Goal: Navigation & Orientation: Find specific page/section

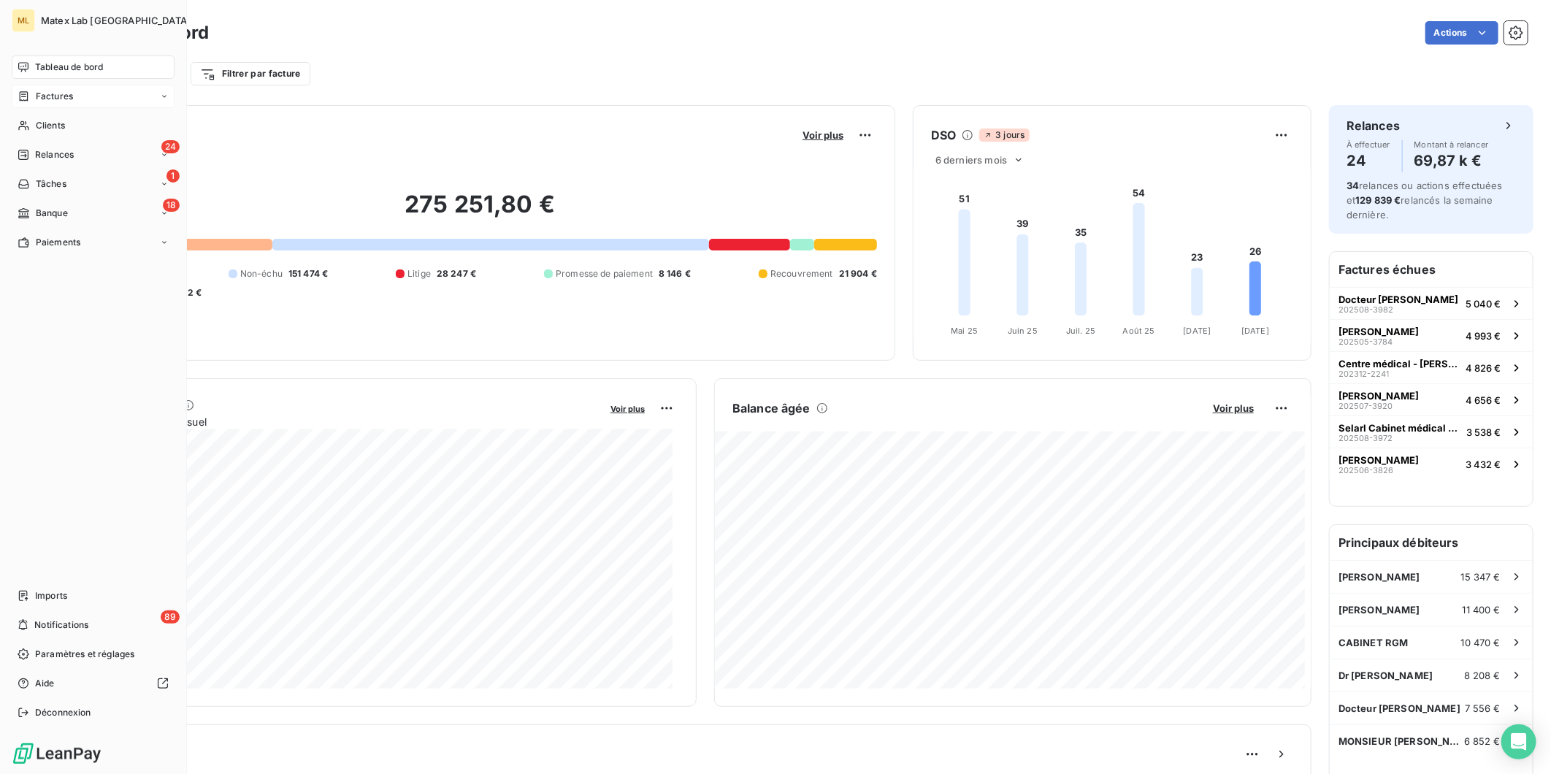
click at [59, 97] on span "Factures" at bounding box center [54, 96] width 37 height 13
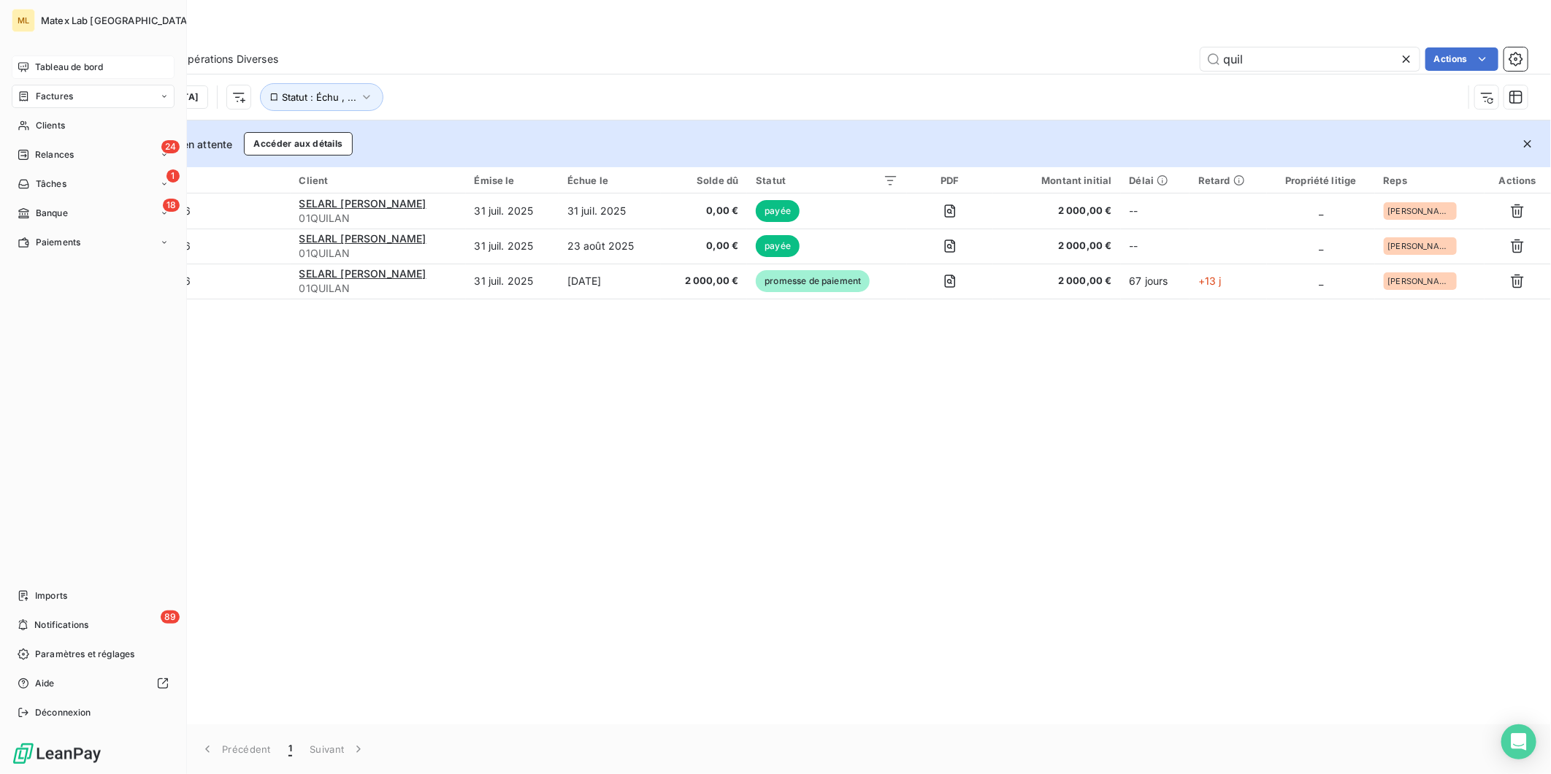
click at [57, 61] on span "Tableau de bord" at bounding box center [69, 67] width 68 height 13
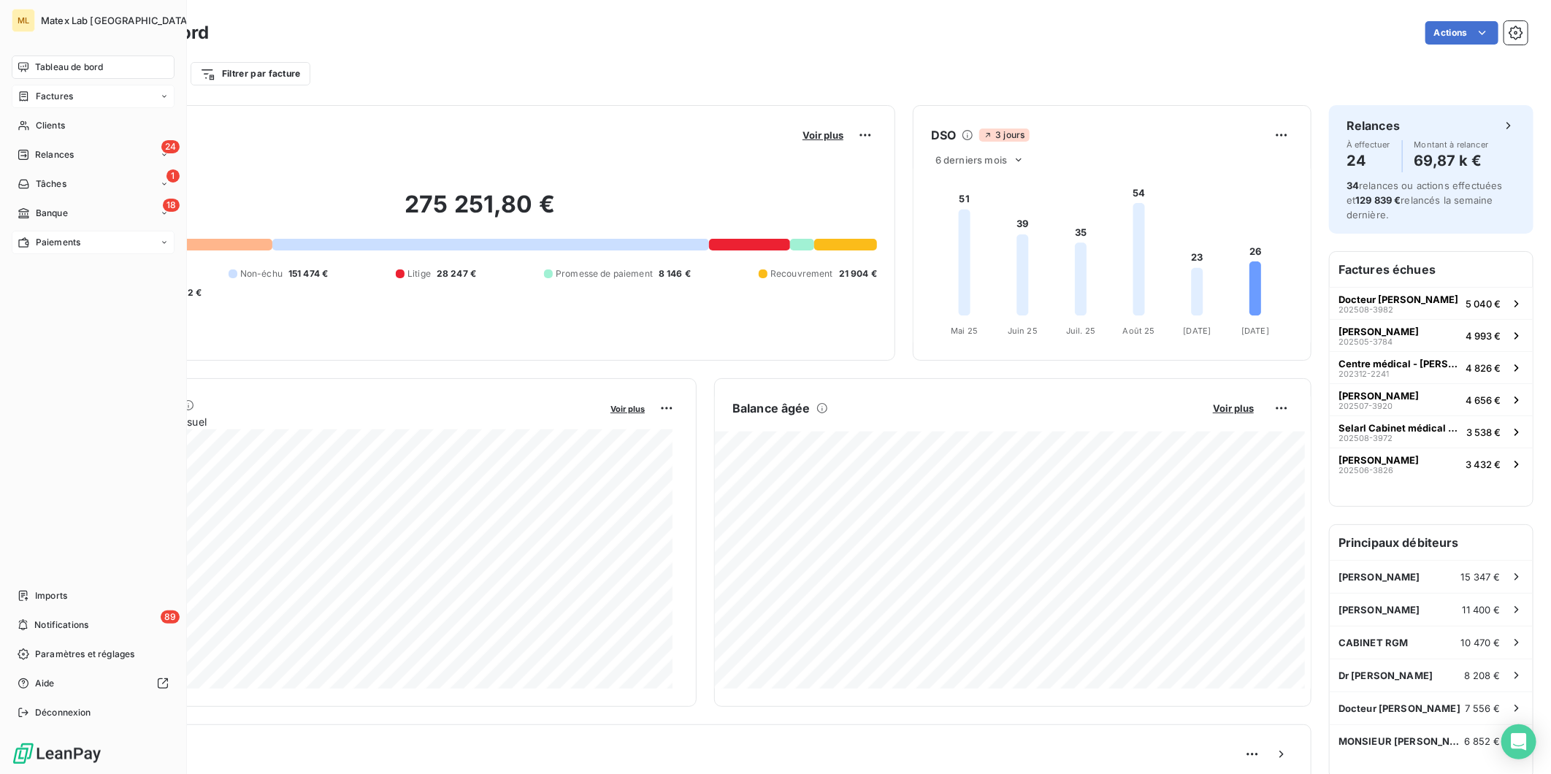
click at [50, 242] on span "Paiements" at bounding box center [58, 242] width 45 height 13
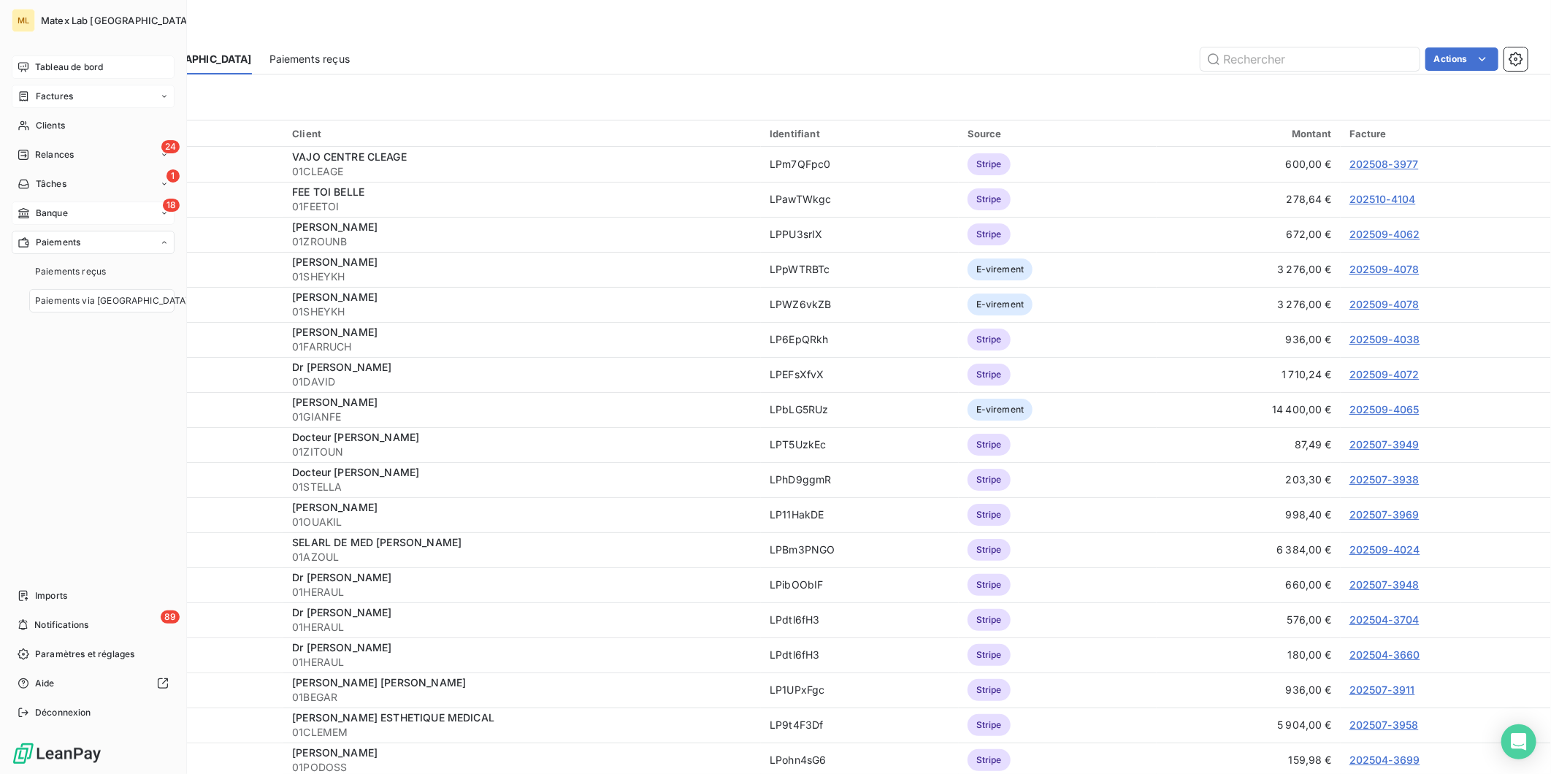
click at [66, 216] on span "Banque" at bounding box center [52, 213] width 32 height 13
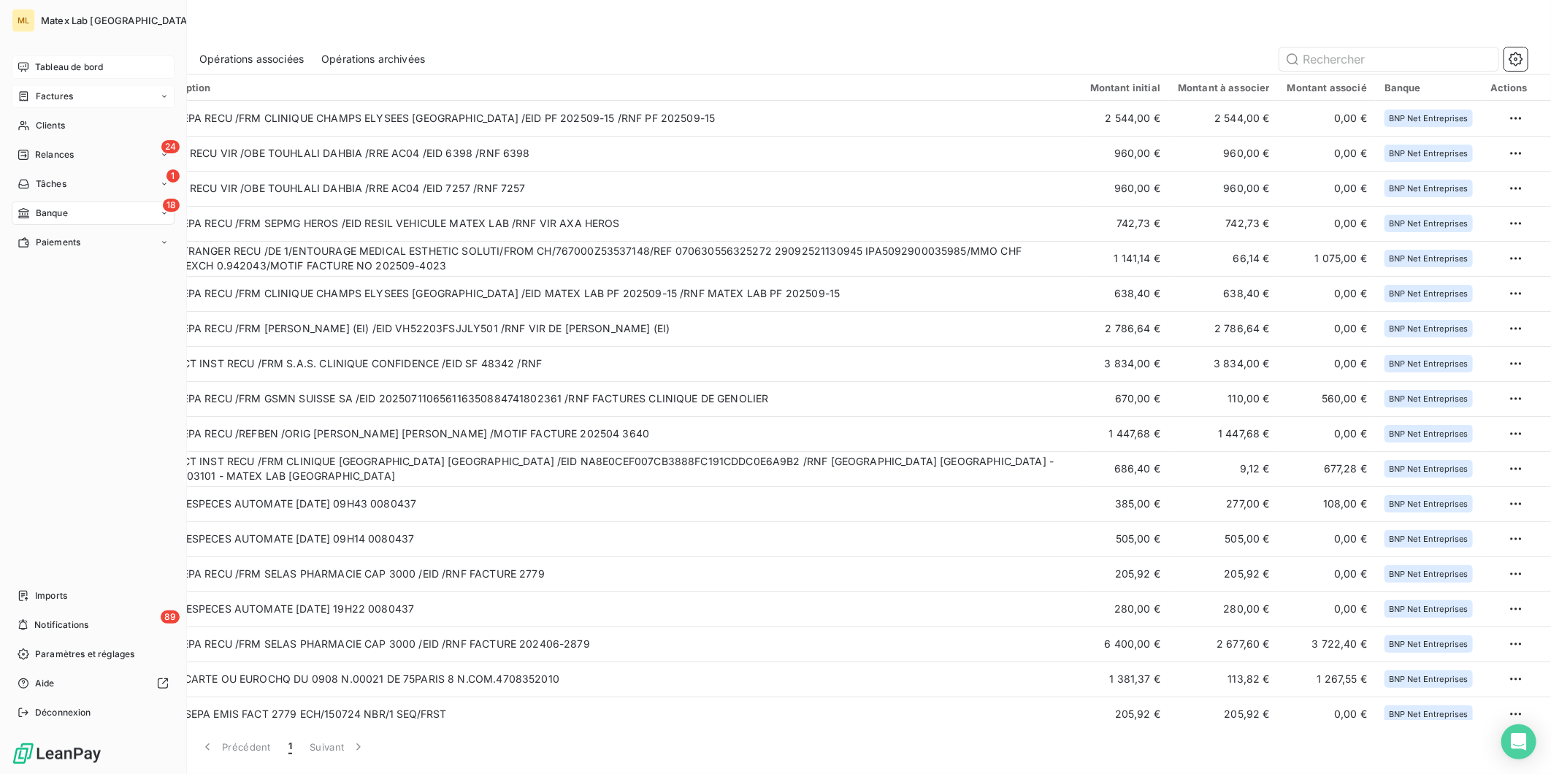
click at [42, 66] on span "Tableau de bord" at bounding box center [69, 67] width 68 height 13
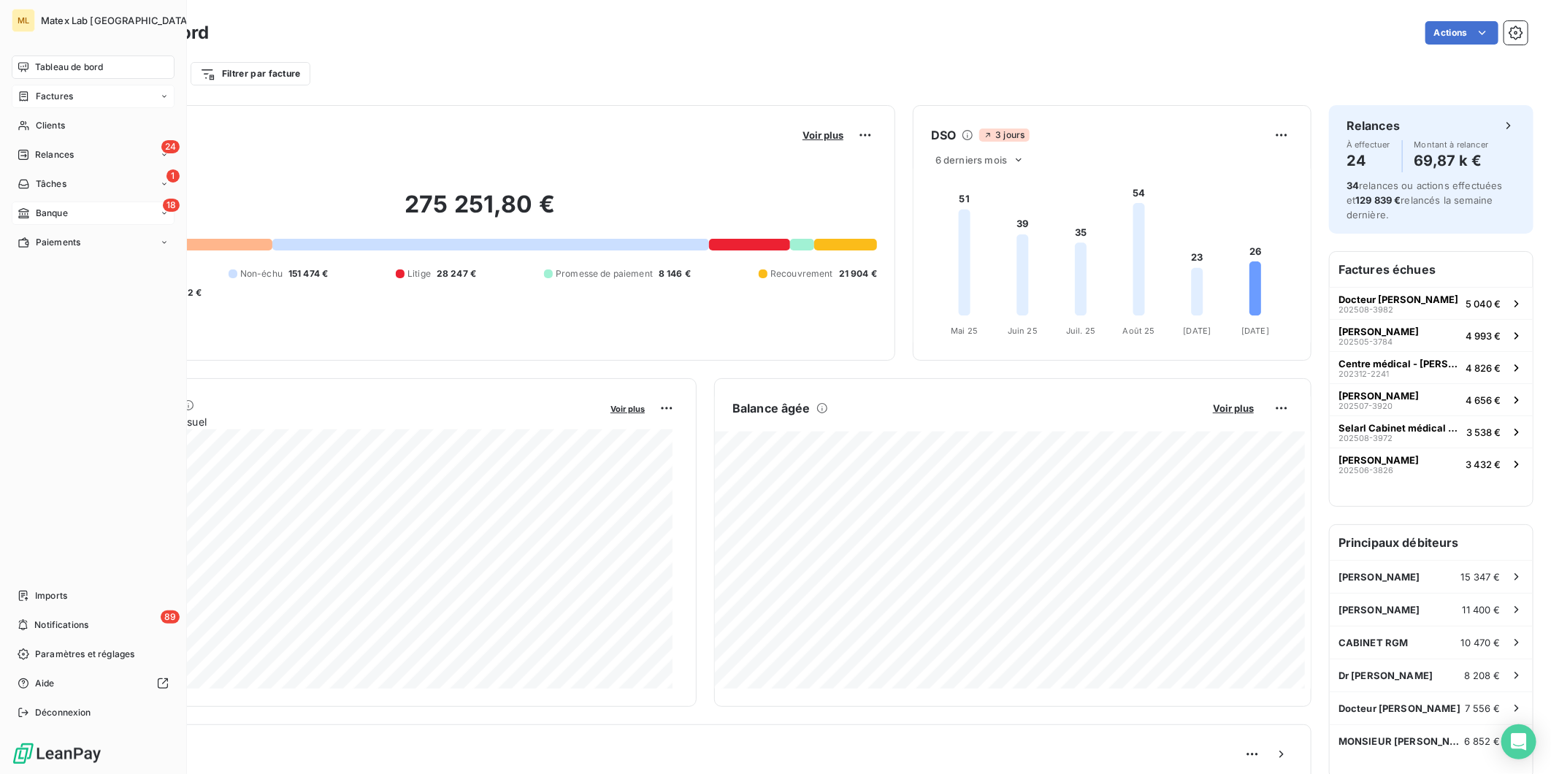
click at [56, 64] on span "Tableau de bord" at bounding box center [69, 67] width 68 height 13
click at [55, 249] on div "Paiements" at bounding box center [93, 242] width 163 height 23
